Goal: Contribute content: Add original content to the website for others to see

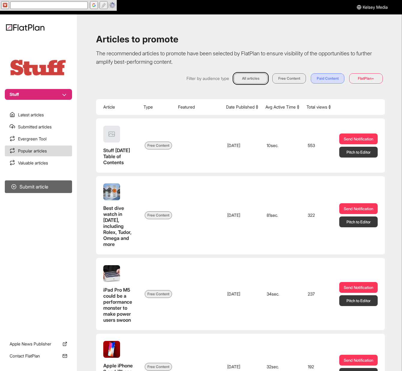
click at [68, 185] on button "Submit article" at bounding box center [38, 186] width 67 height 13
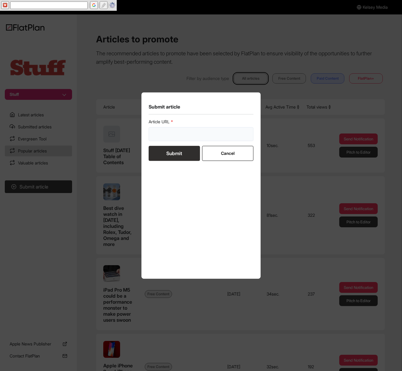
click at [201, 135] on input "url" at bounding box center [201, 134] width 105 height 14
paste input "https://www.stuff.tv/hot-stuff/candys-multi-wash-a-washing-machine-with-three-d…"
type input "https://www.stuff.tv/hot-stuff/candys-multi-wash-a-washing-machine-with-three-d…"
click at [188, 151] on button "Submit" at bounding box center [174, 153] width 51 height 15
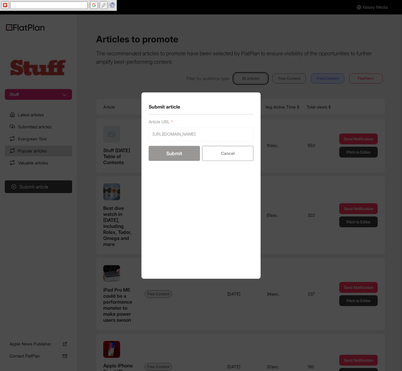
scroll to position [0, 0]
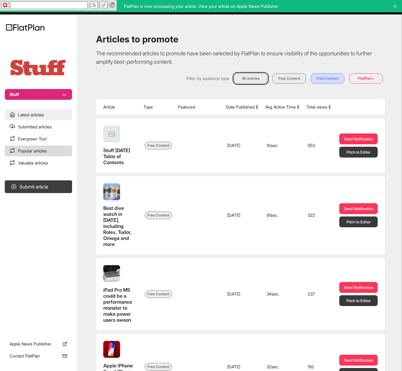
click at [32, 111] on link "Latest articles" at bounding box center [38, 114] width 67 height 11
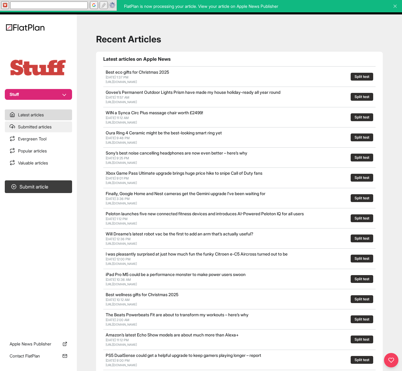
click at [40, 127] on link "Submitted articles" at bounding box center [38, 126] width 67 height 11
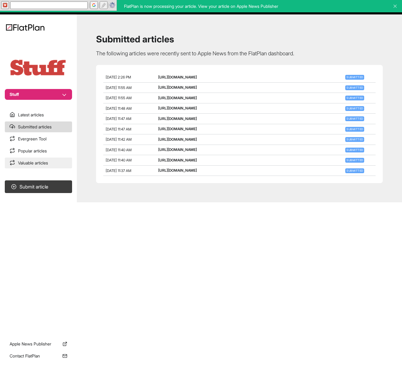
click at [45, 162] on link "Valuable articles" at bounding box center [38, 162] width 67 height 11
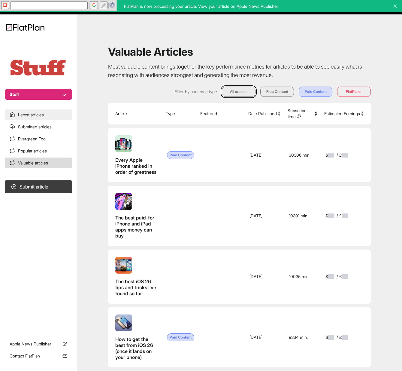
click at [32, 116] on link "Latest articles" at bounding box center [38, 114] width 67 height 11
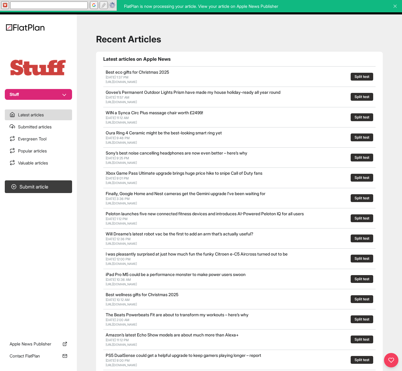
click at [85, 62] on div "Recent Articles Latest articles on Apple News Best eco gifts for Christmas 2025…" at bounding box center [239, 259] width 311 height 475
click at [82, 22] on main "Recent Articles Latest articles on Apple News Best eco gifts for Christmas 2025…" at bounding box center [239, 259] width 325 height 490
click at [69, 54] on div at bounding box center [38, 65] width 67 height 24
click at [56, 293] on section "Submit article" at bounding box center [38, 253] width 77 height 151
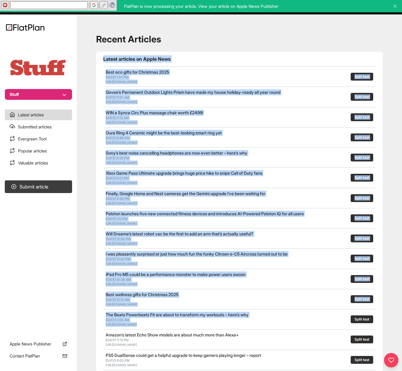
drag, startPoint x: 96, startPoint y: 59, endPoint x: 323, endPoint y: 323, distance: 347.5
click at [331, 322] on section "Latest articles on Apple News Best eco gifts for Christmas 2025 Oct 2, 2025, 1:…" at bounding box center [239, 265] width 287 height 426
click at [309, 323] on div at bounding box center [319, 318] width 47 height 15
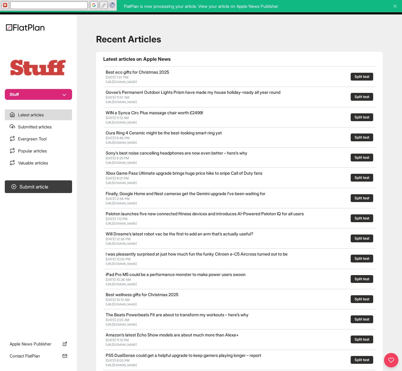
click at [308, 43] on h1 "Recent Articles" at bounding box center [239, 39] width 287 height 11
click at [35, 252] on section "Submit article" at bounding box center [38, 253] width 77 height 151
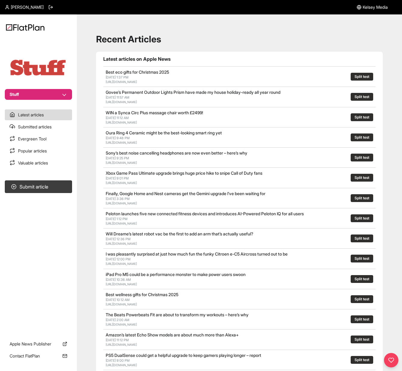
click at [207, 11] on header "[PERSON_NAME] [PERSON_NAME] Media" at bounding box center [201, 7] width 402 height 14
